Goal: Navigation & Orientation: Find specific page/section

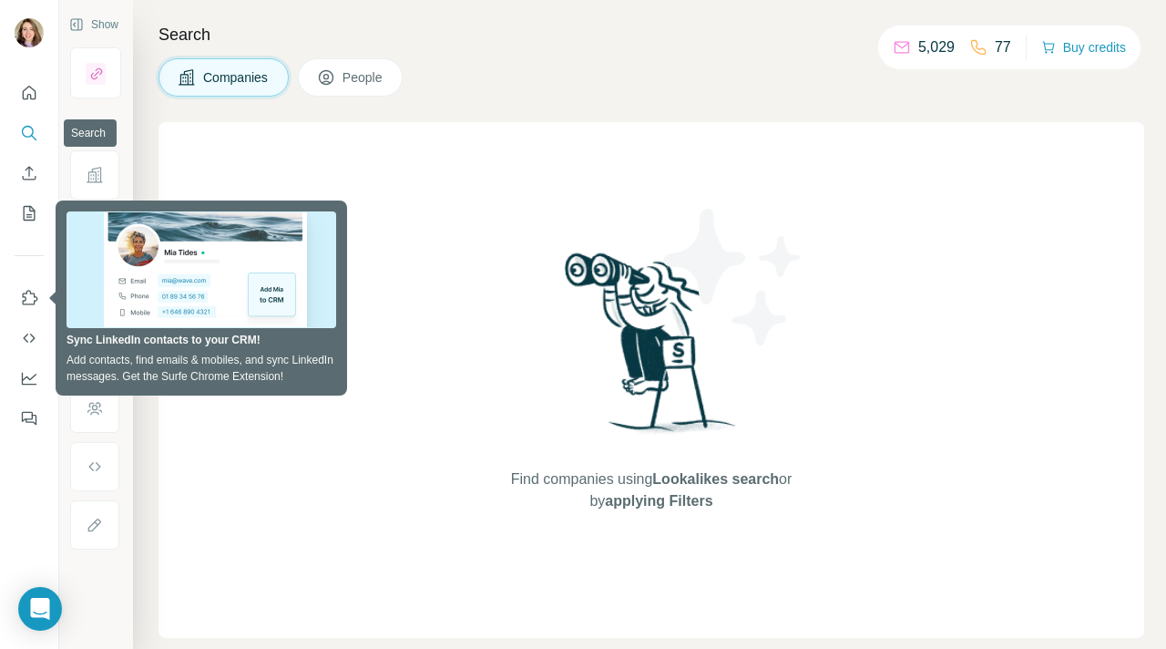
click at [27, 129] on icon "Search" at bounding box center [29, 133] width 18 height 18
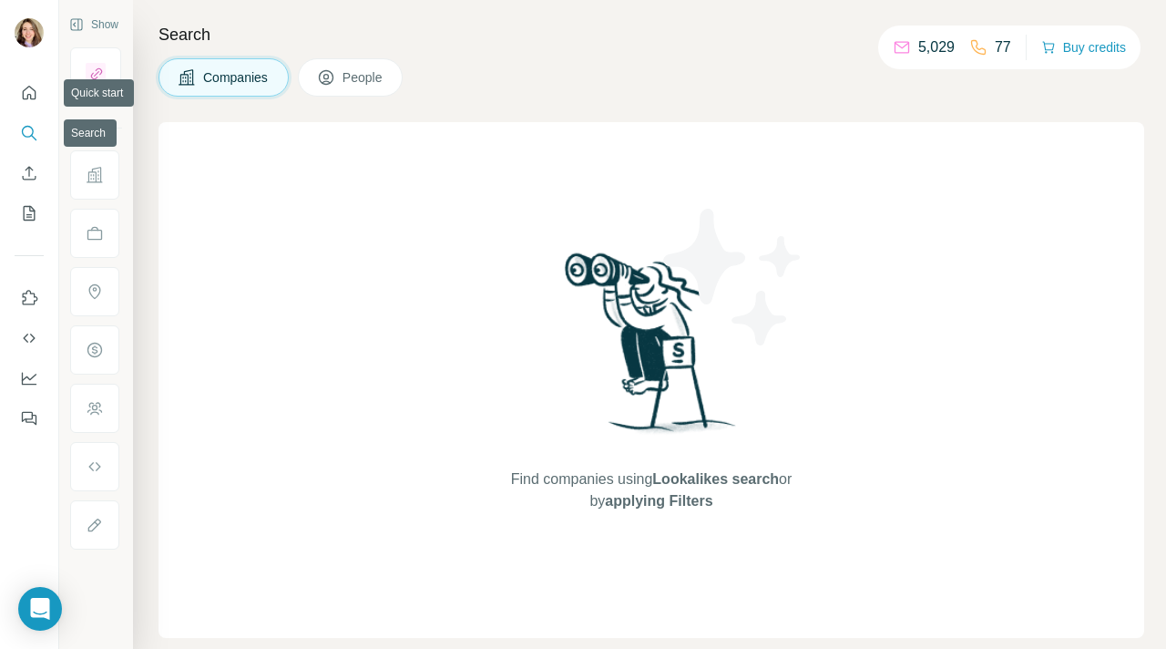
click at [27, 129] on icon "Search" at bounding box center [29, 133] width 18 height 18
click at [331, 68] on icon at bounding box center [326, 77] width 18 height 18
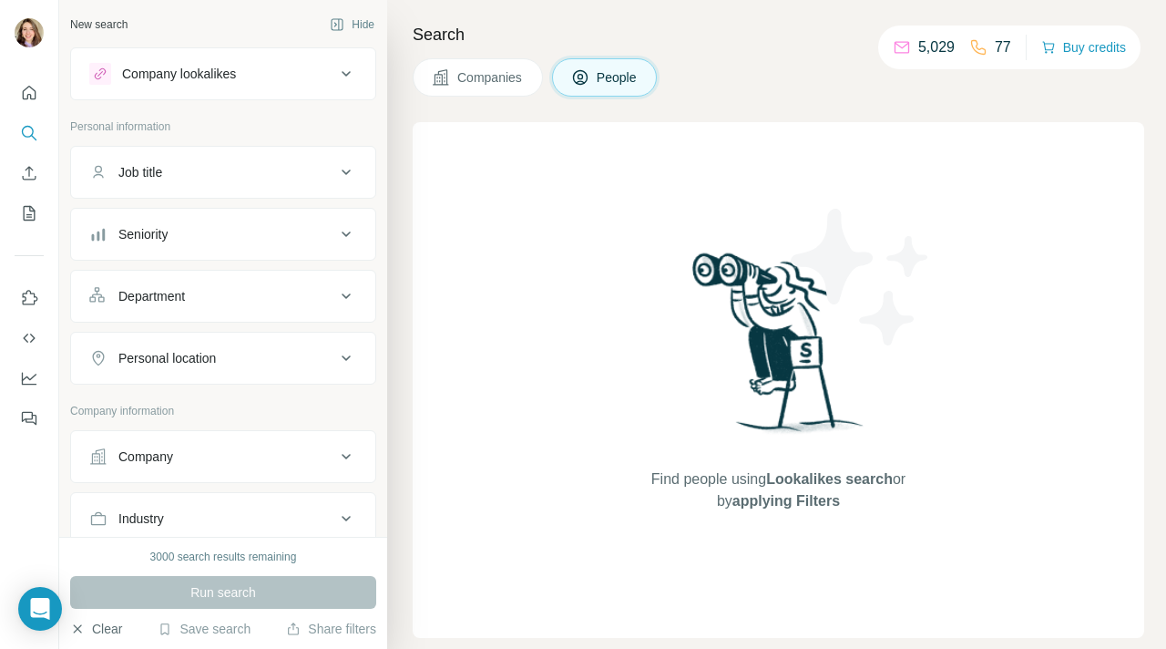
click at [101, 629] on button "Clear" at bounding box center [96, 629] width 52 height 18
click at [96, 629] on button "Clear" at bounding box center [96, 629] width 52 height 18
click at [22, 98] on icon "Quick start" at bounding box center [29, 93] width 18 height 18
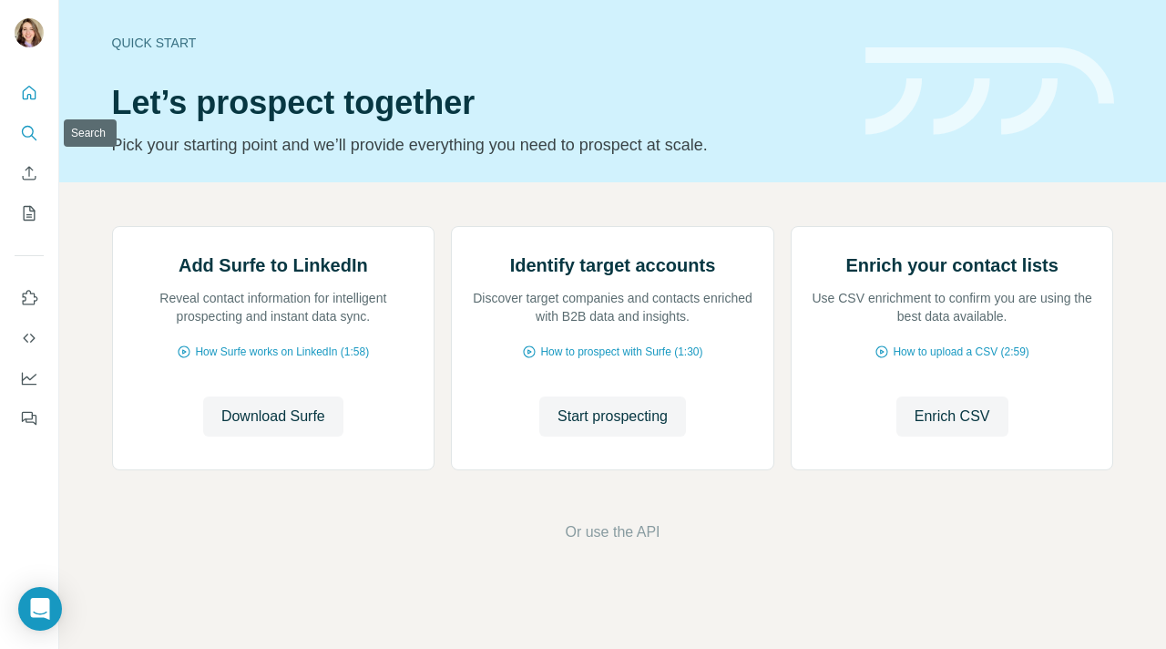
click at [22, 144] on button "Search" at bounding box center [29, 133] width 29 height 33
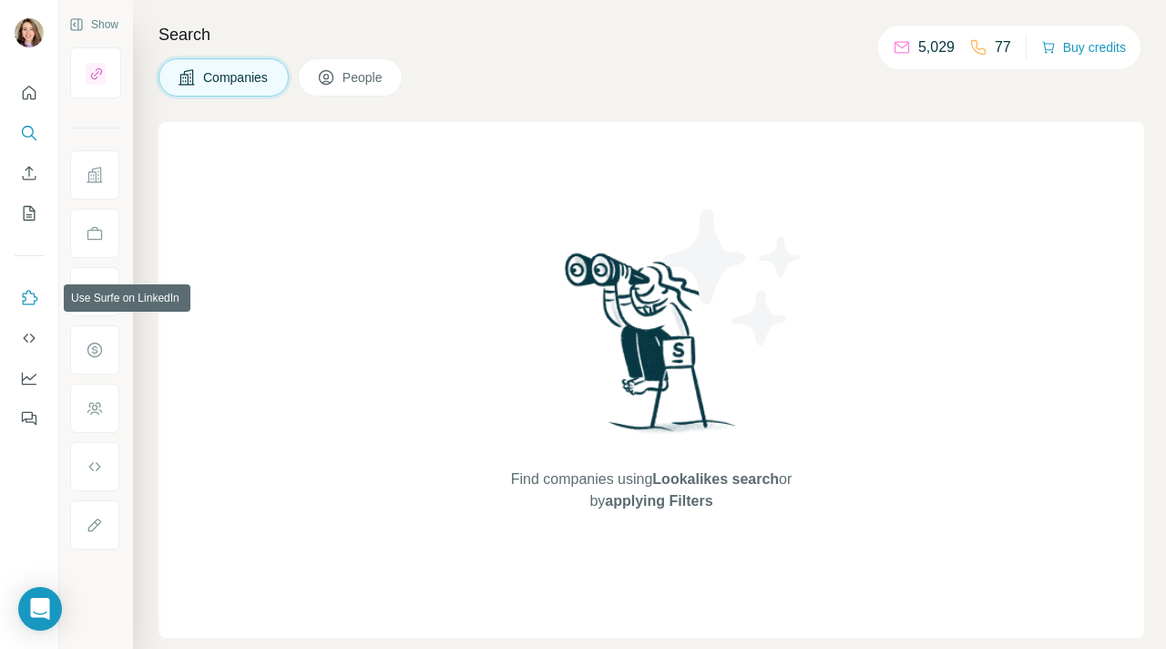
click at [26, 303] on icon "Use Surfe on LinkedIn" at bounding box center [30, 297] width 15 height 15
